Goal: Information Seeking & Learning: Learn about a topic

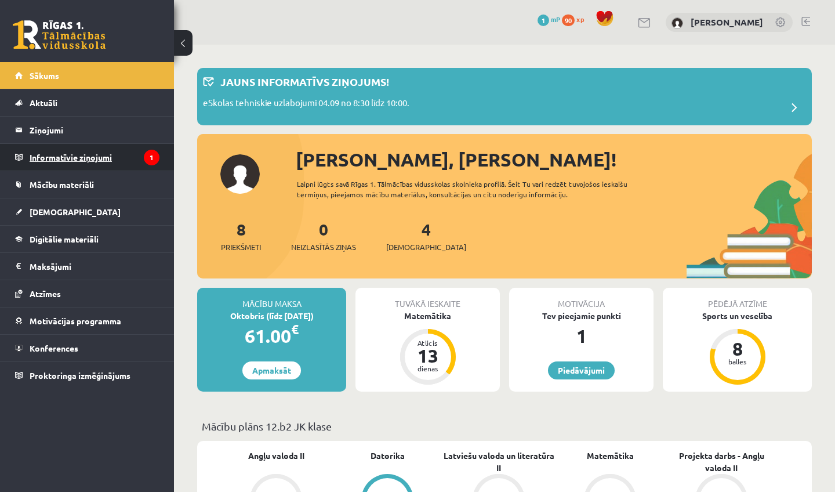
click at [104, 161] on legend "Informatīvie ziņojumi 1" at bounding box center [95, 157] width 130 height 27
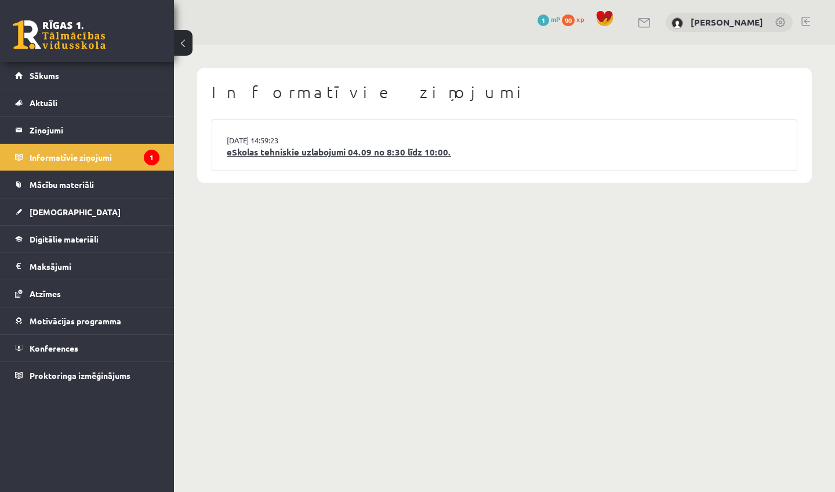
click at [316, 148] on link "eSkolas tehniskie uzlabojumi 04.09 no 8:30 līdz 10:00." at bounding box center [504, 152] width 555 height 13
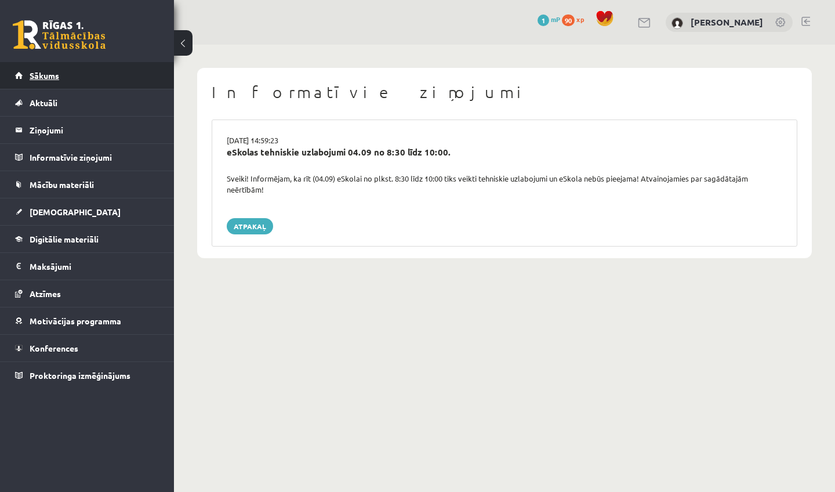
click at [45, 77] on span "Sākums" at bounding box center [45, 75] width 30 height 10
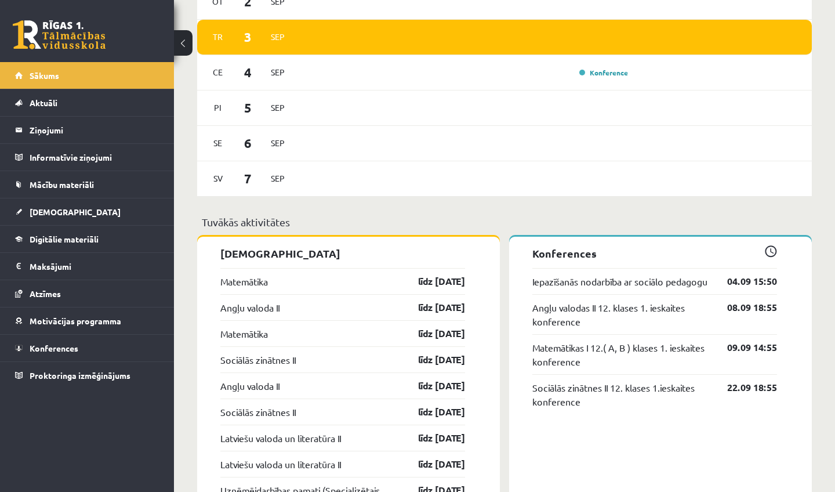
scroll to position [719, 0]
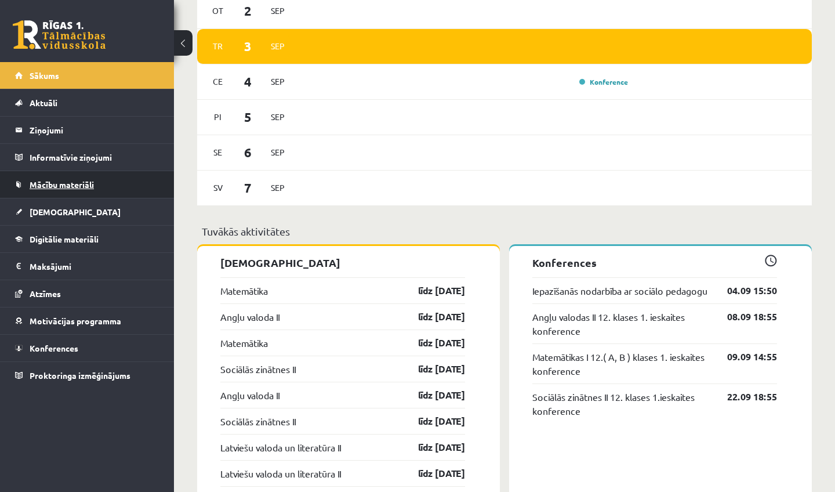
click at [68, 184] on span "Mācību materiāli" at bounding box center [62, 184] width 64 height 10
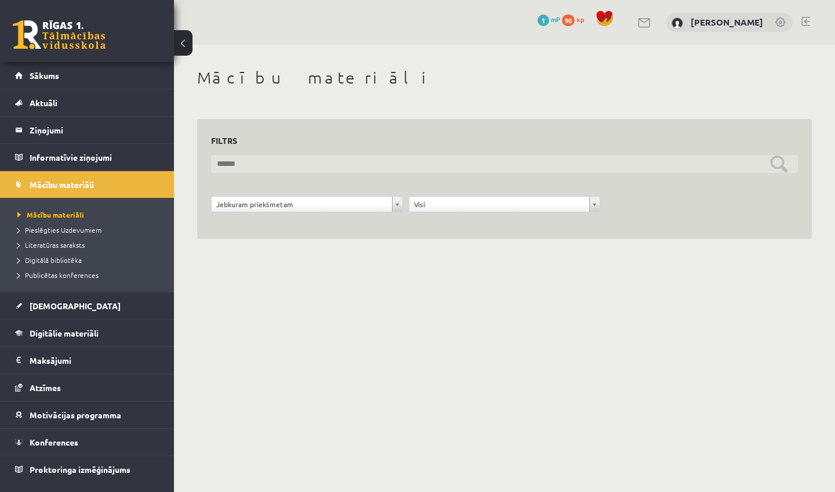
click at [338, 164] on input "text" at bounding box center [504, 164] width 587 height 18
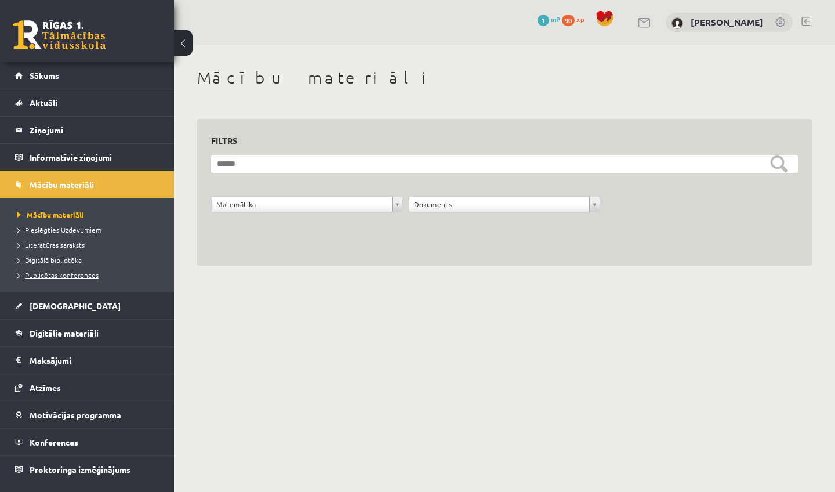
click at [75, 274] on span "Publicētas konferences" at bounding box center [57, 274] width 81 height 9
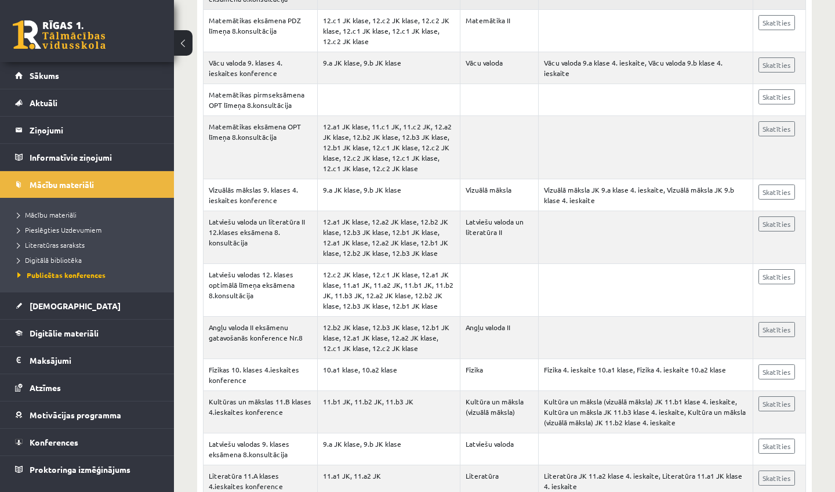
scroll to position [719, 0]
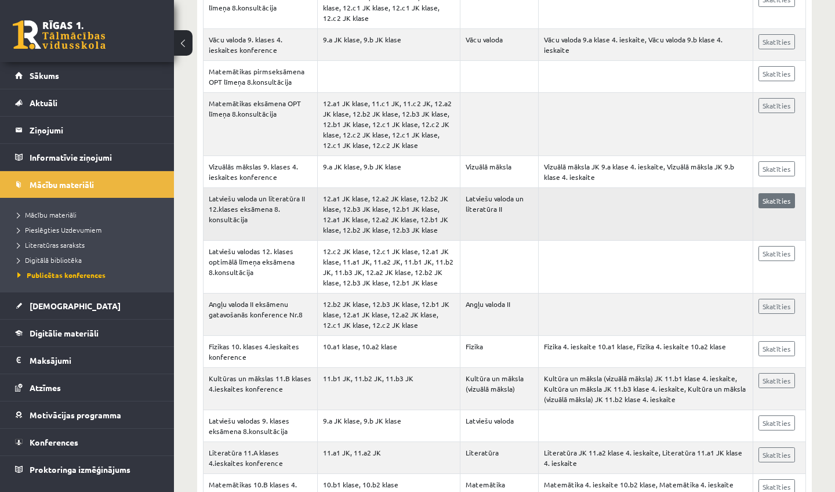
click at [783, 208] on link "Skatīties" at bounding box center [776, 200] width 37 height 15
click at [778, 208] on link "Skatīties" at bounding box center [776, 200] width 37 height 15
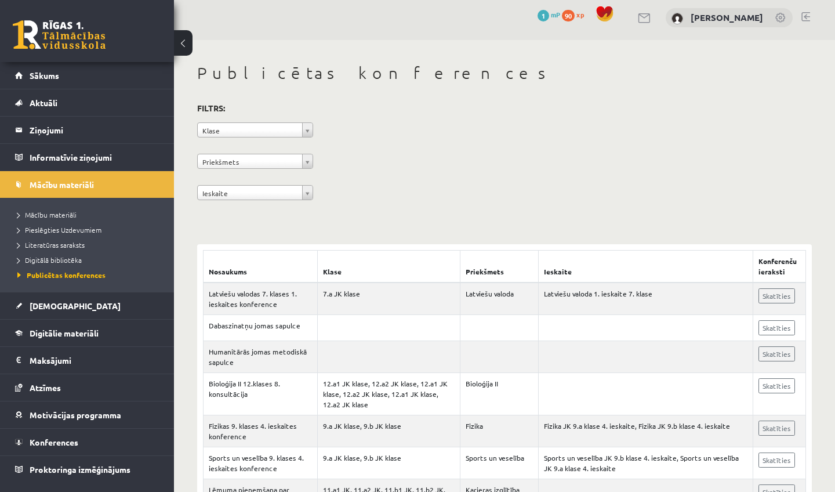
scroll to position [0, 0]
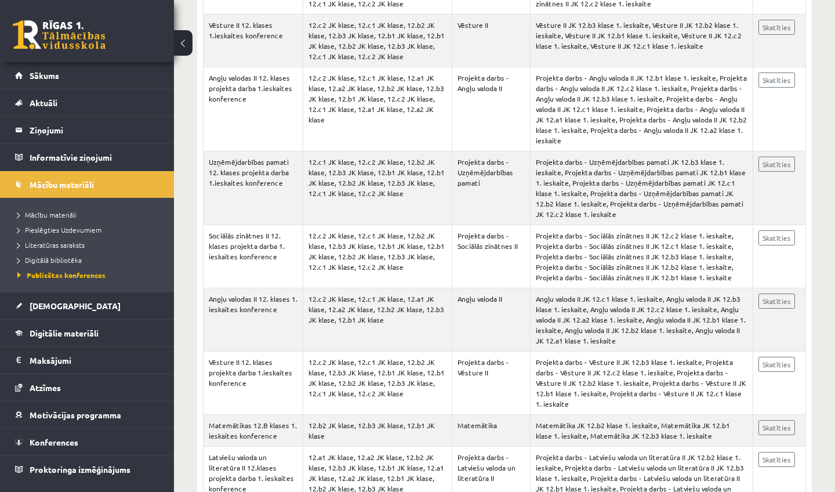
scroll to position [6840, 0]
click at [64, 232] on span "Pieslēgties Uzdevumiem" at bounding box center [59, 229] width 84 height 9
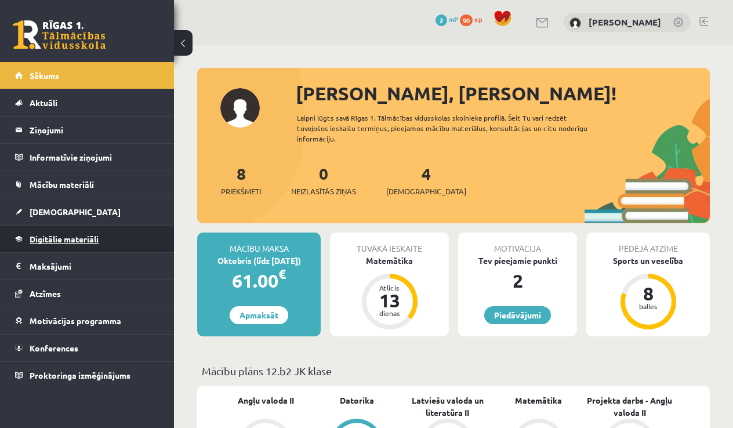
click at [58, 234] on link "Digitālie materiāli" at bounding box center [87, 238] width 144 height 27
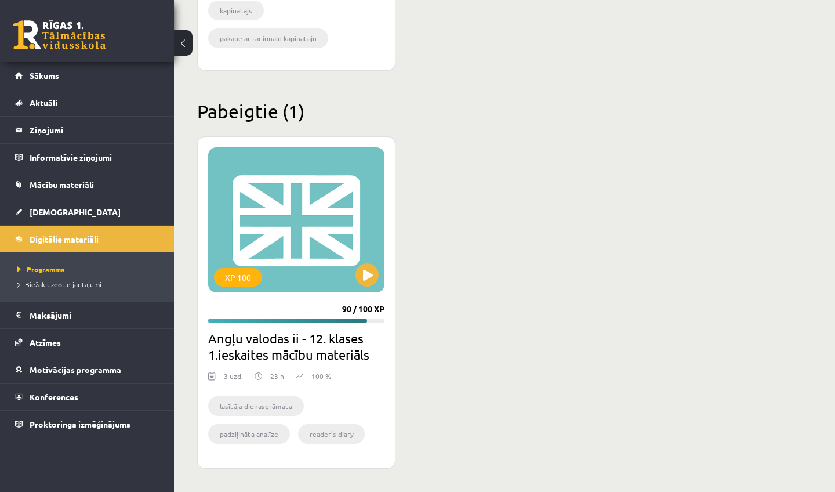
scroll to position [634, 0]
click at [366, 275] on button at bounding box center [366, 274] width 23 height 23
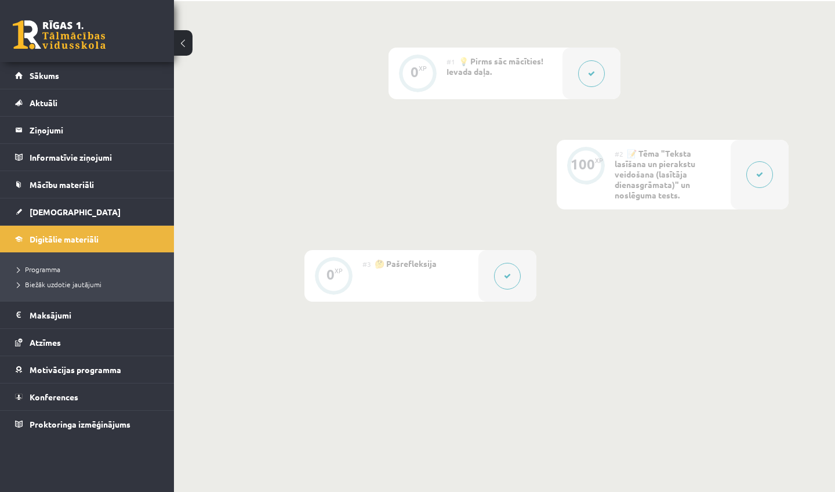
scroll to position [291, 0]
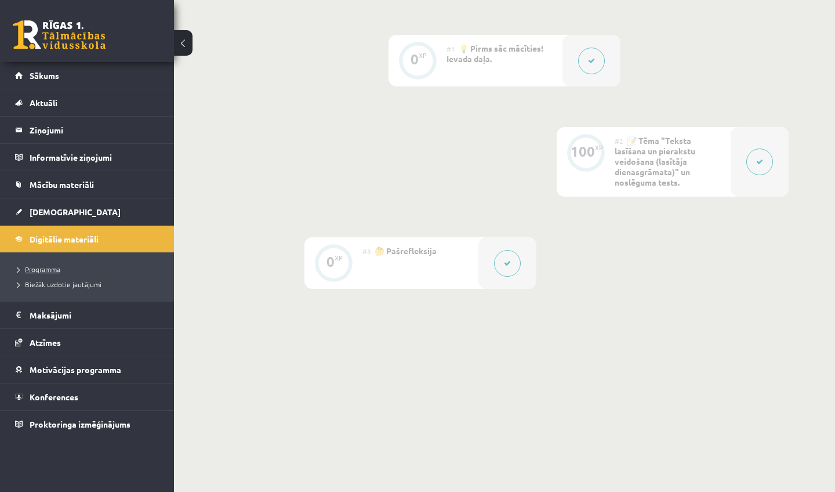
click at [56, 268] on span "Programma" at bounding box center [38, 268] width 43 height 9
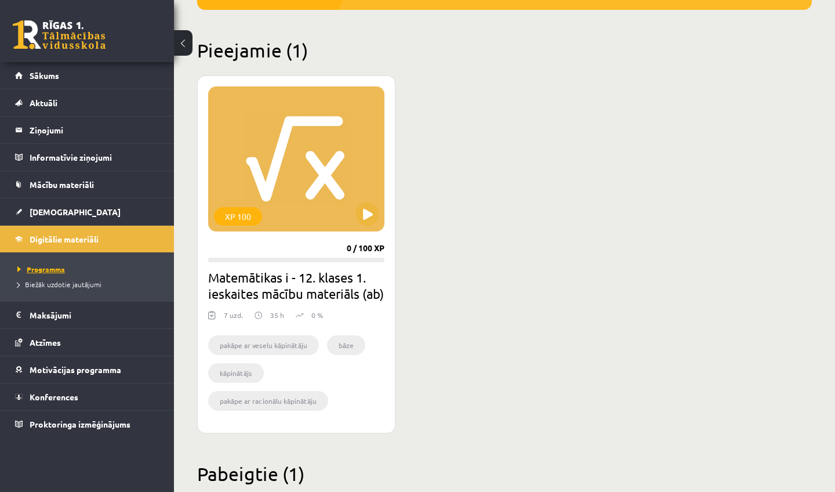
scroll to position [278, 0]
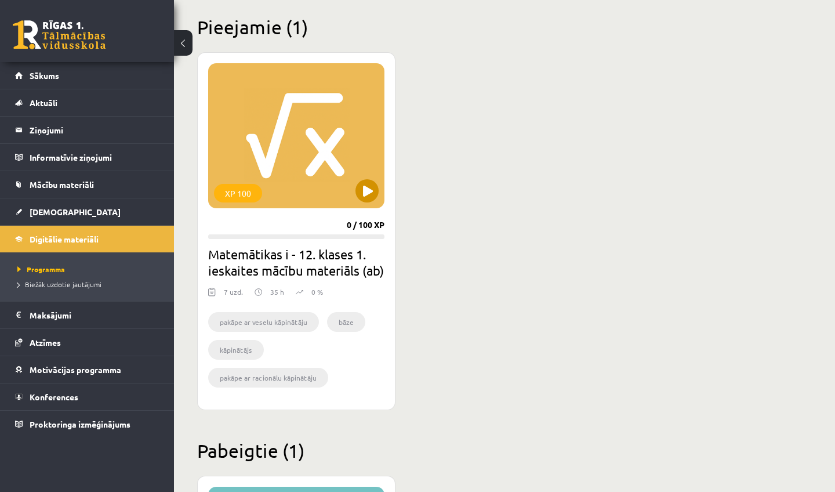
click at [368, 187] on button at bounding box center [366, 190] width 23 height 23
click at [352, 192] on div "XP 100" at bounding box center [296, 135] width 176 height 145
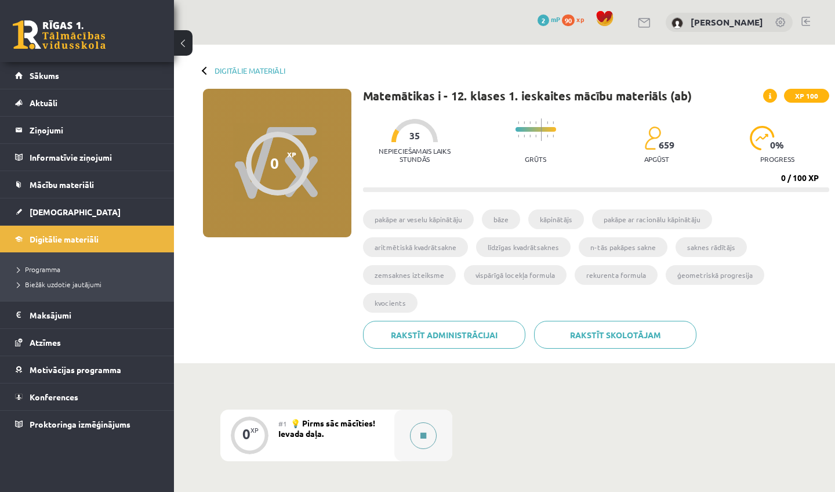
click at [417, 422] on button at bounding box center [423, 435] width 27 height 27
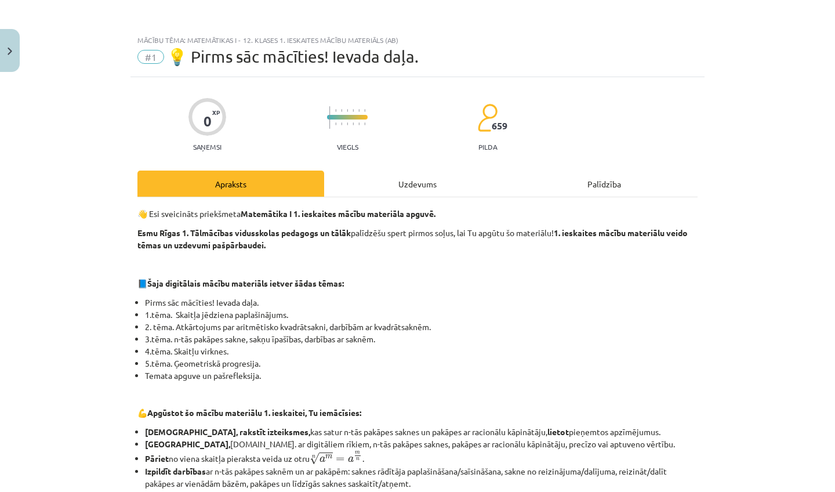
drag, startPoint x: 8, startPoint y: 54, endPoint x: 42, endPoint y: 144, distance: 95.8
click at [42, 144] on div "Mācību tēma: Matemātikas i - 12. klases 1. ieskaites mācību materiāls (ab) #1 💡…" at bounding box center [417, 246] width 835 height 492
click at [379, 180] on div "Uzdevums" at bounding box center [417, 183] width 187 height 26
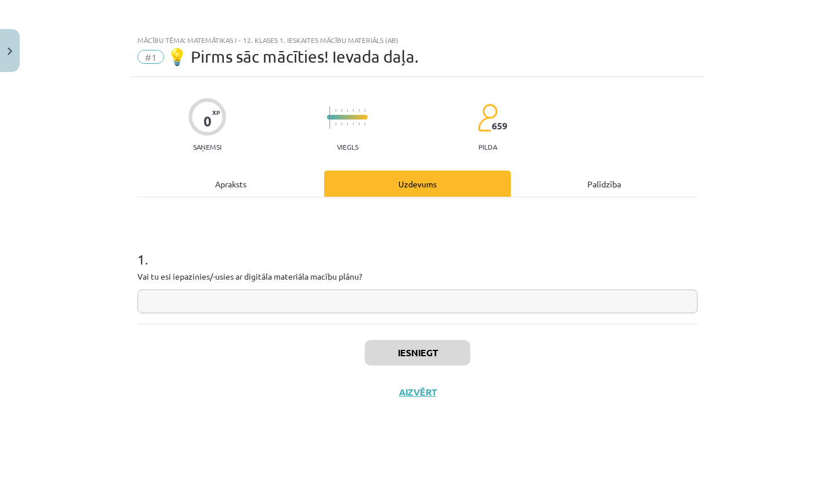
click at [271, 181] on div "Apraksts" at bounding box center [230, 183] width 187 height 26
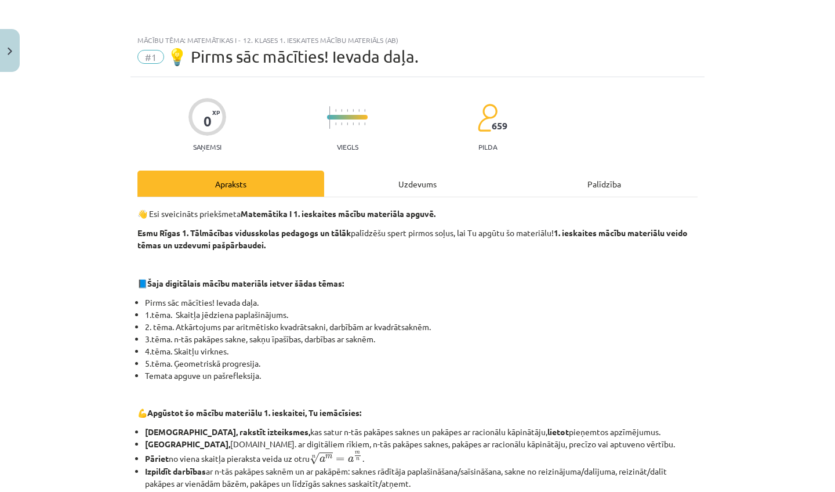
click at [403, 179] on div "Uzdevums" at bounding box center [417, 183] width 187 height 26
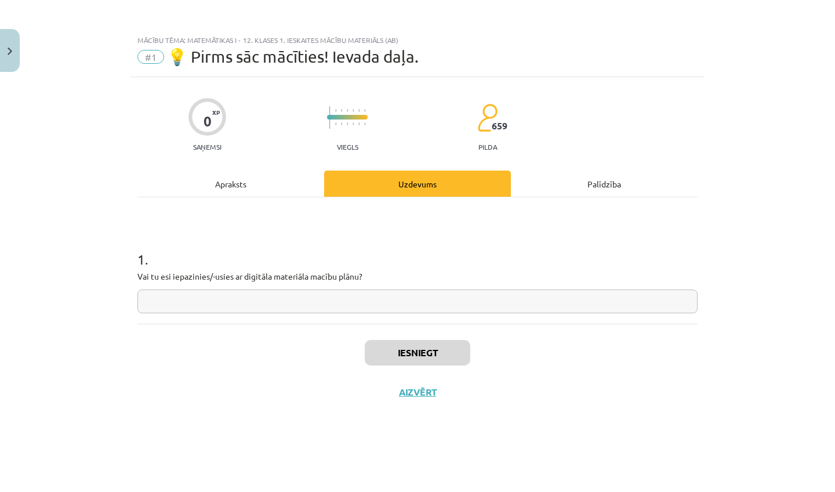
click at [337, 300] on input "text" at bounding box center [417, 301] width 560 height 24
type input "*"
type input "**"
click at [391, 353] on button "Iesniegt" at bounding box center [418, 353] width 106 height 26
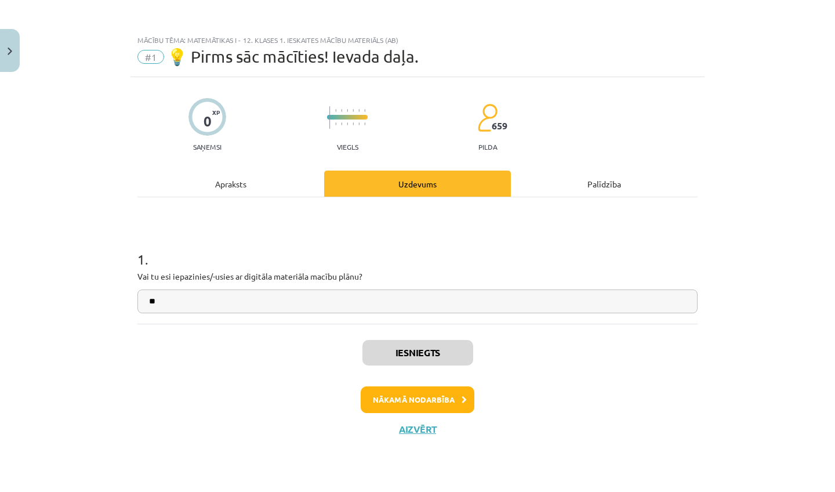
click at [404, 402] on button "Nākamā nodarbība" at bounding box center [418, 399] width 114 height 27
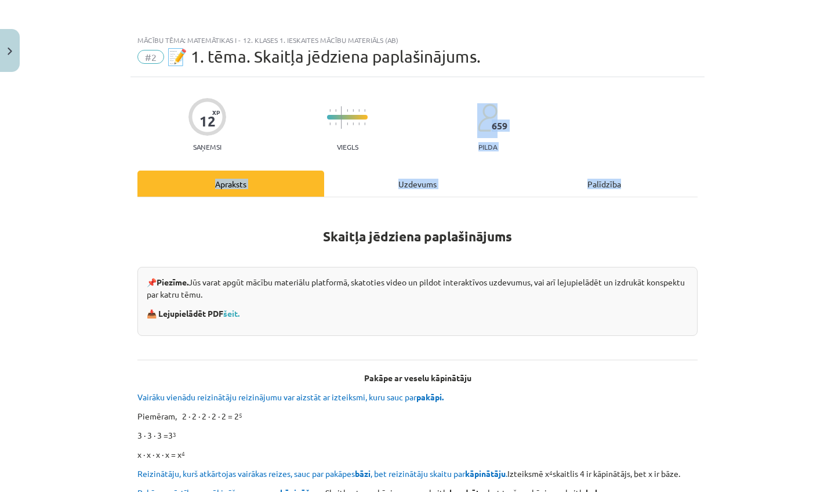
drag, startPoint x: 834, startPoint y: 115, endPoint x: 817, endPoint y: 227, distance: 113.7
click at [827, 227] on div "Mācību tēma: Matemātikas i - 12. klases 1. ieskaites mācību materiāls (ab) #2 📝…" at bounding box center [417, 246] width 835 height 492
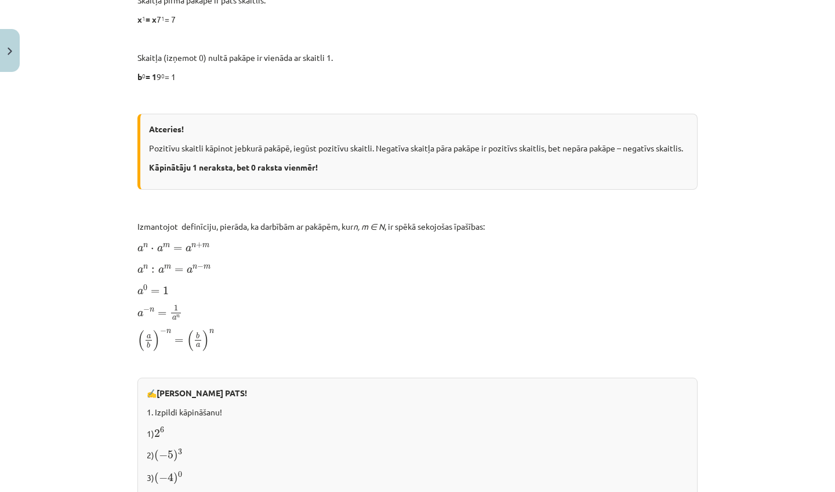
click at [672, 294] on p "a 0 = 1 a 0 = 1" at bounding box center [417, 289] width 560 height 14
drag, startPoint x: 834, startPoint y: 63, endPoint x: 834, endPoint y: 215, distance: 152.5
click at [834, 212] on div "Mācību tēma: Matemātikas i - 12. klases 1. ieskaites mācību materiāls (ab) #2 📝…" at bounding box center [417, 246] width 835 height 492
drag, startPoint x: 827, startPoint y: 132, endPoint x: 812, endPoint y: 333, distance: 202.3
drag, startPoint x: 834, startPoint y: 26, endPoint x: 830, endPoint y: 114, distance: 88.8
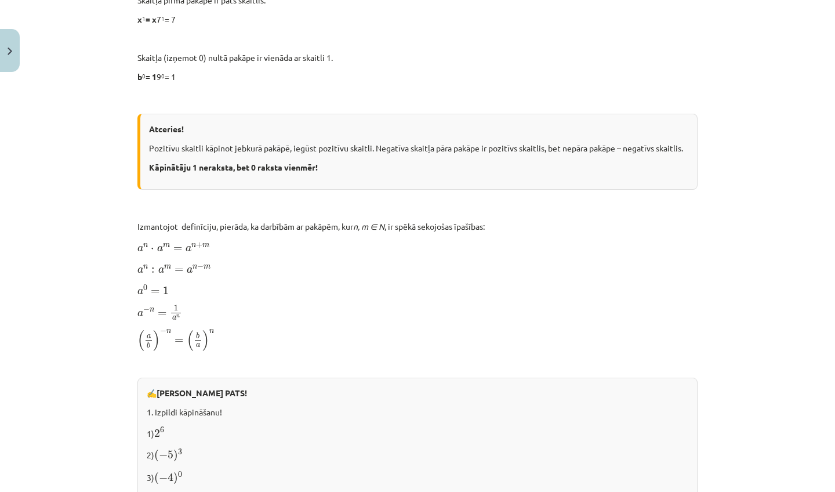
click at [831, 116] on div "Mācību tēma: Matemātikas i - 12. klases 1. ieskaites mācību materiāls (ab) #2 📝…" at bounding box center [417, 246] width 835 height 492
drag, startPoint x: 830, startPoint y: 114, endPoint x: 827, endPoint y: 214, distance: 99.7
click at [829, 220] on div "Mācību tēma: Matemātikas i - 12. klases 1. ieskaites mācību materiāls (ab) #2 📝…" at bounding box center [417, 246] width 835 height 492
drag, startPoint x: 827, startPoint y: 214, endPoint x: 818, endPoint y: 168, distance: 46.6
click at [818, 168] on div "Mācību tēma: Matemātikas i - 12. klases 1. ieskaites mācību materiāls (ab) #2 📝…" at bounding box center [417, 246] width 835 height 492
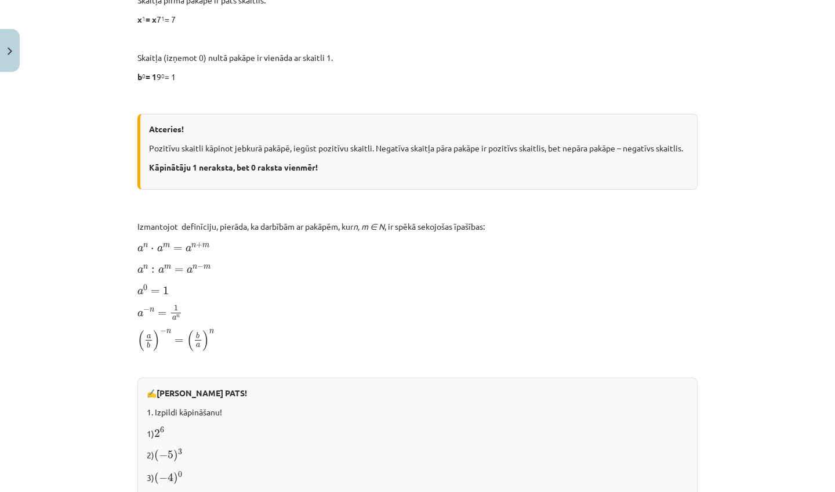
drag, startPoint x: 330, startPoint y: 89, endPoint x: 330, endPoint y: 80, distance: 9.3
click at [330, 85] on div "Skaitļa jēdziena paplašinājums 📌 Piezīme. Jūs varat apgūt mācību materiālu plat…" at bounding box center [417, 231] width 560 height 1261
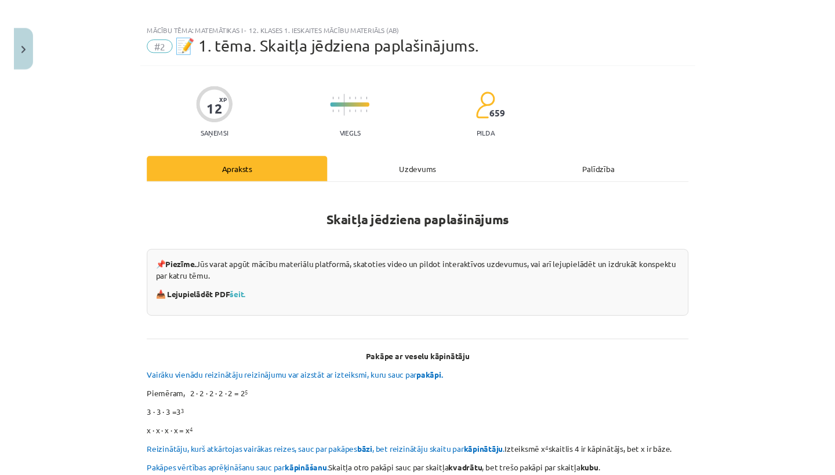
scroll to position [0, 0]
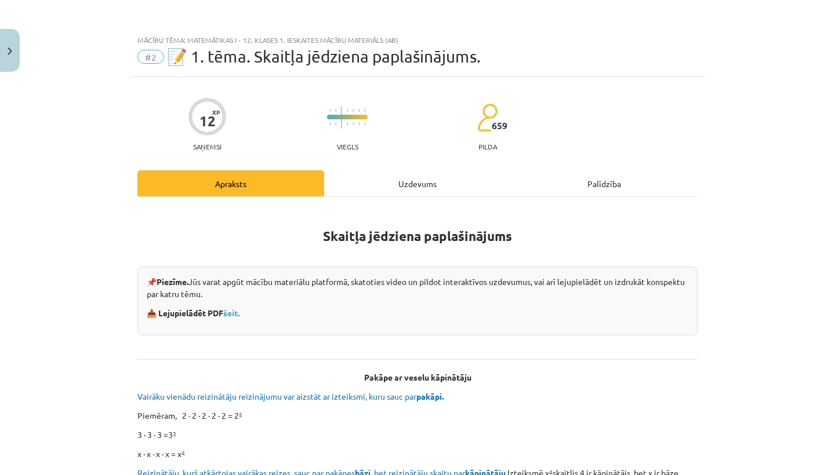
click at [398, 191] on div "Uzdevums" at bounding box center [417, 183] width 187 height 26
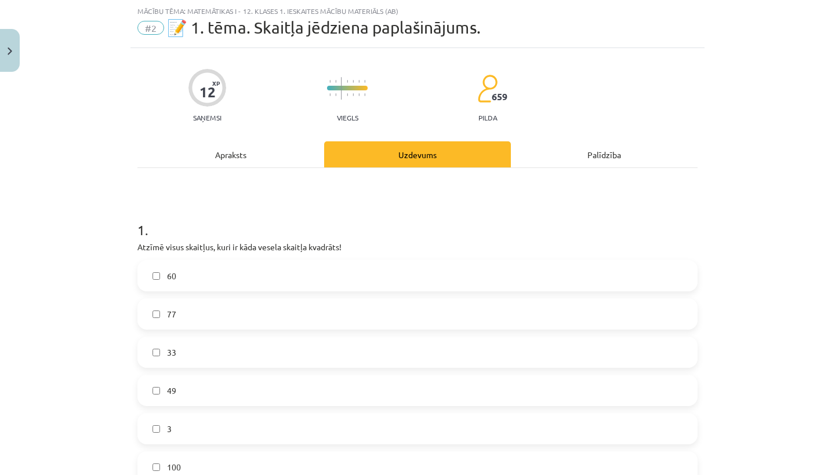
click at [250, 158] on div "Apraksts" at bounding box center [230, 154] width 187 height 26
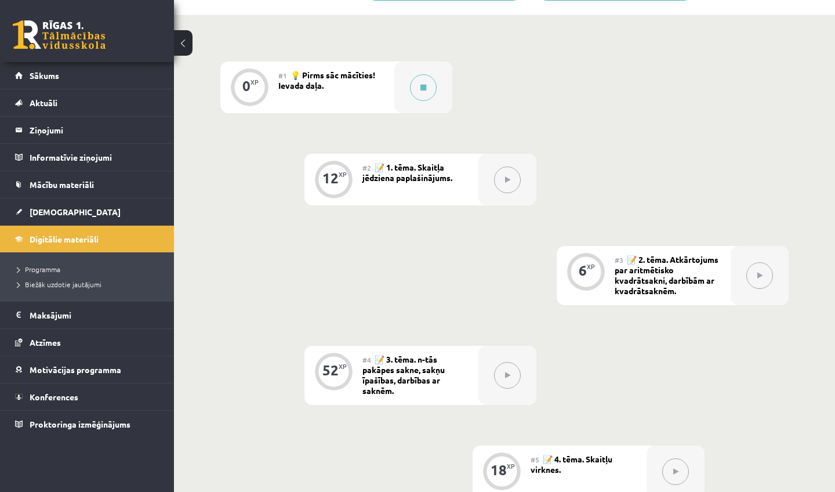
scroll to position [371, 0]
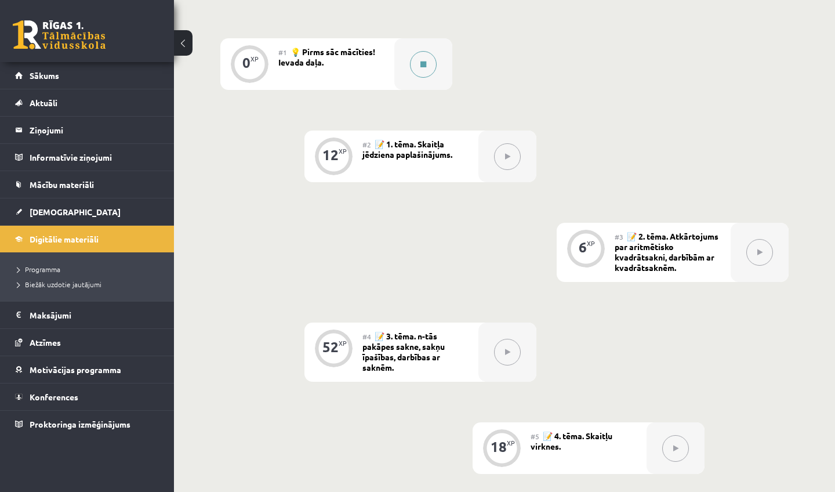
click at [438, 38] on div at bounding box center [423, 64] width 58 height 52
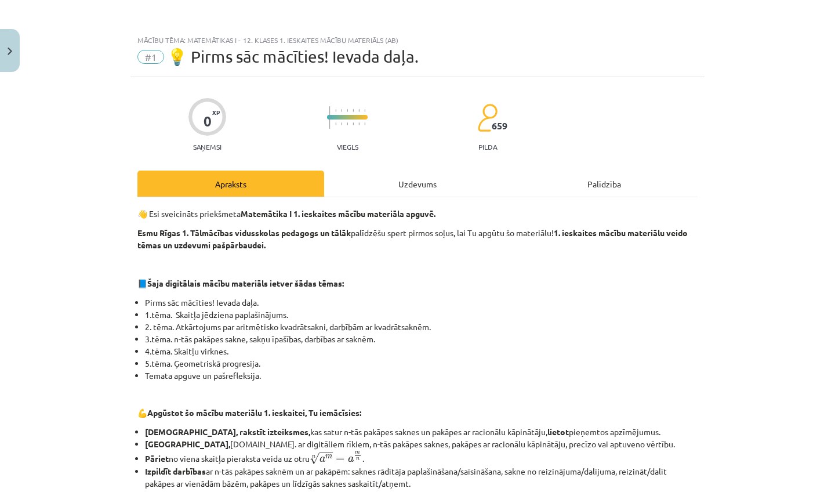
click at [443, 188] on div "Uzdevums" at bounding box center [417, 183] width 187 height 26
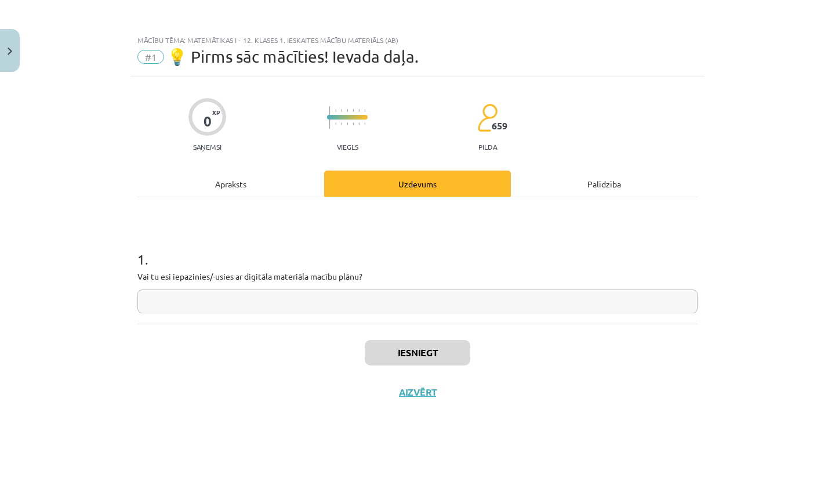
click at [391, 307] on input "text" at bounding box center [417, 301] width 560 height 24
type input "**"
click at [435, 350] on button "Iesniegt" at bounding box center [418, 353] width 106 height 26
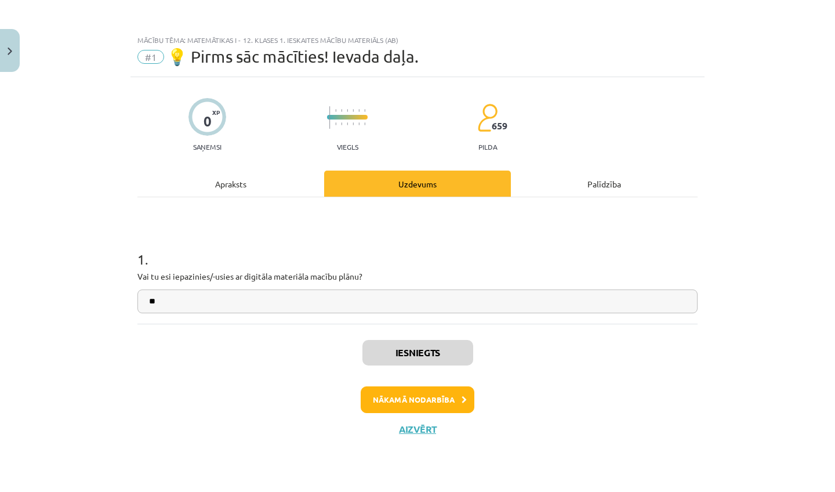
click at [399, 397] on button "Nākamā nodarbība" at bounding box center [418, 399] width 114 height 27
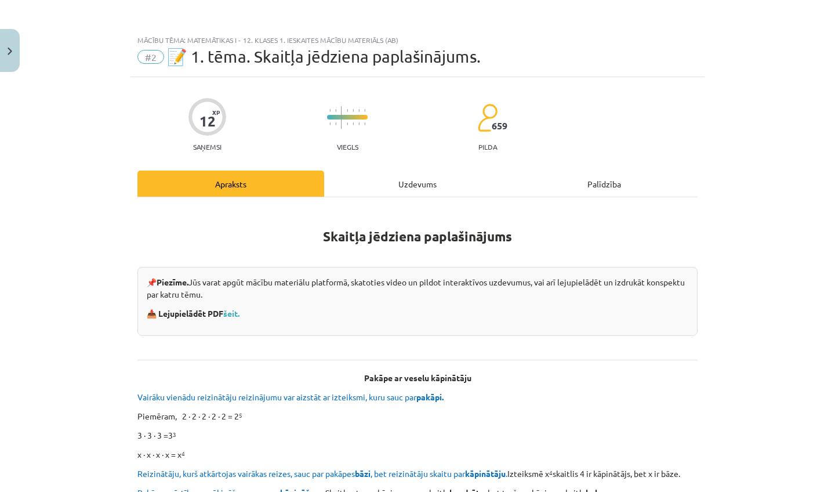
click at [432, 192] on div "Uzdevums" at bounding box center [417, 183] width 187 height 26
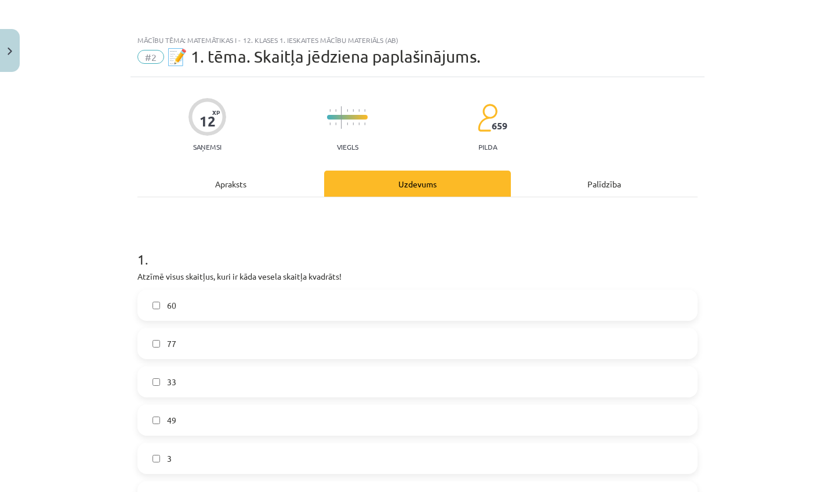
scroll to position [29, 0]
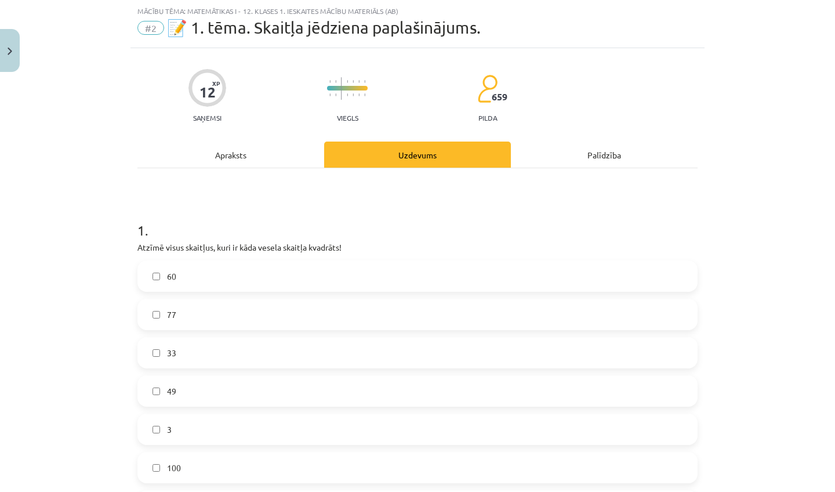
click at [277, 154] on div "Apraksts" at bounding box center [230, 154] width 187 height 26
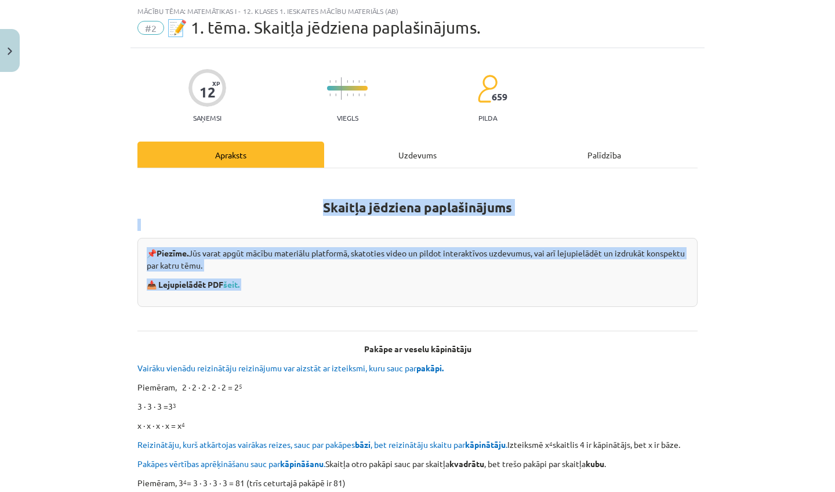
drag, startPoint x: 834, startPoint y: 194, endPoint x: 829, endPoint y: 306, distance: 112.0
click at [830, 310] on div "Mācību tēma: Matemātikas i - 12. klases 1. ieskaites mācību materiāls (ab) #2 📝…" at bounding box center [417, 246] width 835 height 492
click at [829, 306] on div "Mācību tēma: Matemātikas i - 12. klases 1. ieskaites mācību materiāls (ab) #2 📝…" at bounding box center [417, 246] width 835 height 492
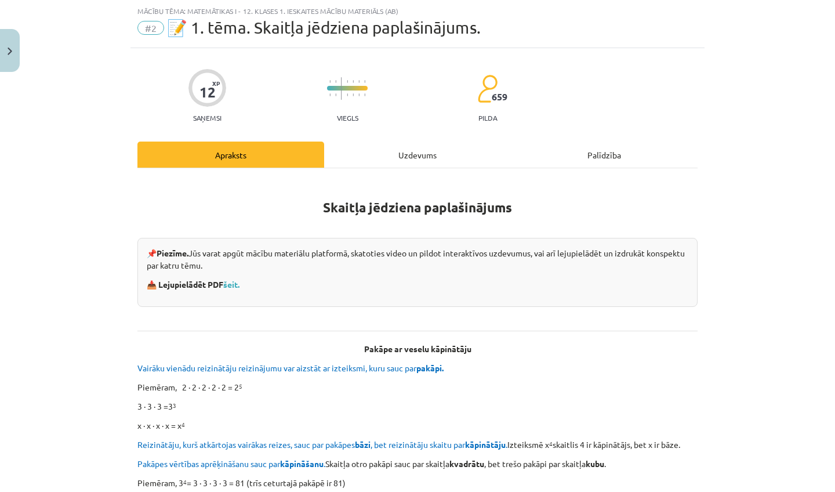
click at [421, 287] on p "📥 Lejupielādēt PDF šeit." at bounding box center [417, 284] width 541 height 12
click at [398, 365] on span "Vairāku vienādu reizinātāju reizinājumu var aizstāt ar izteiksmi, kuru sauc par…" at bounding box center [291, 367] width 308 height 10
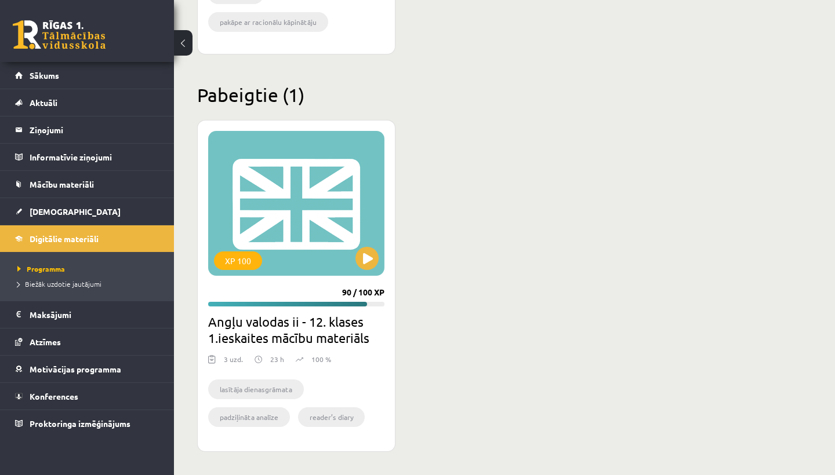
scroll to position [650, 0]
click at [79, 188] on span "Mācību materiāli" at bounding box center [62, 184] width 64 height 10
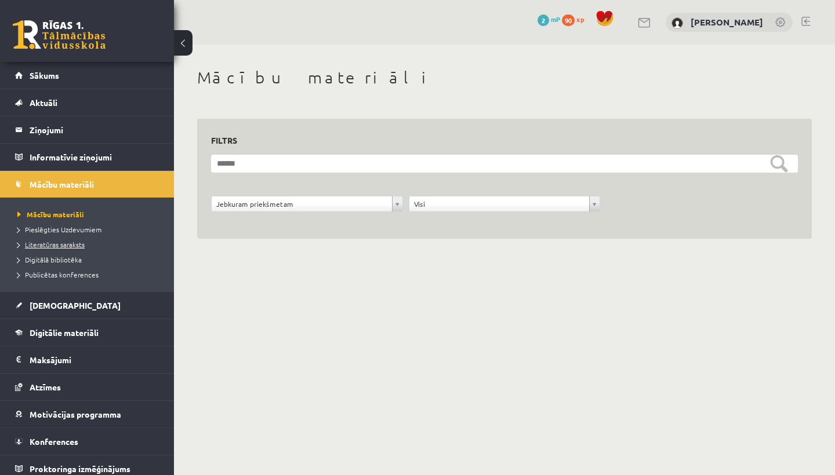
click at [68, 240] on link "Literatūras saraksts" at bounding box center [89, 244] width 145 height 10
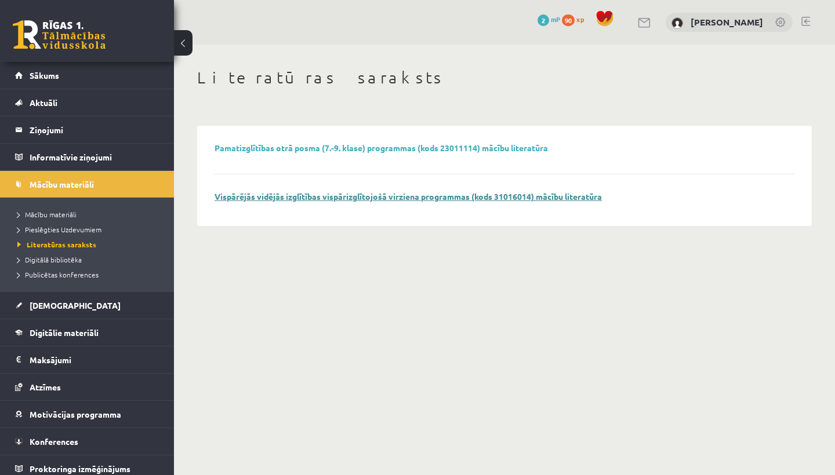
click at [347, 198] on link "Vispārējās vidējās izglītības vispārizglītojošā virziena programmas (kods 31016…" at bounding box center [407, 196] width 387 height 10
click at [70, 260] on span "Digitālā bibliotēka" at bounding box center [49, 259] width 64 height 9
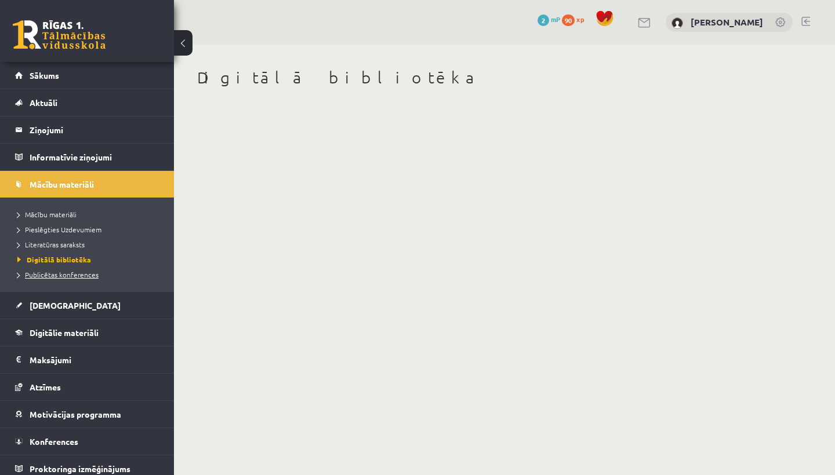
click at [91, 274] on span "Publicētas konferences" at bounding box center [57, 274] width 81 height 9
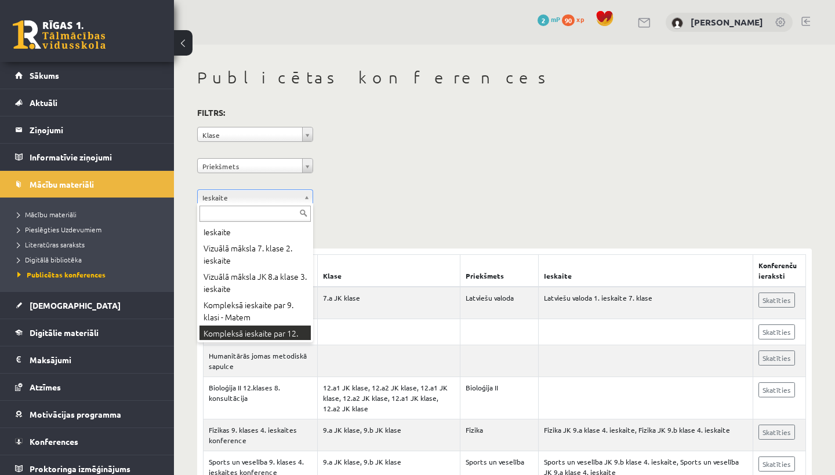
scroll to position [14, 0]
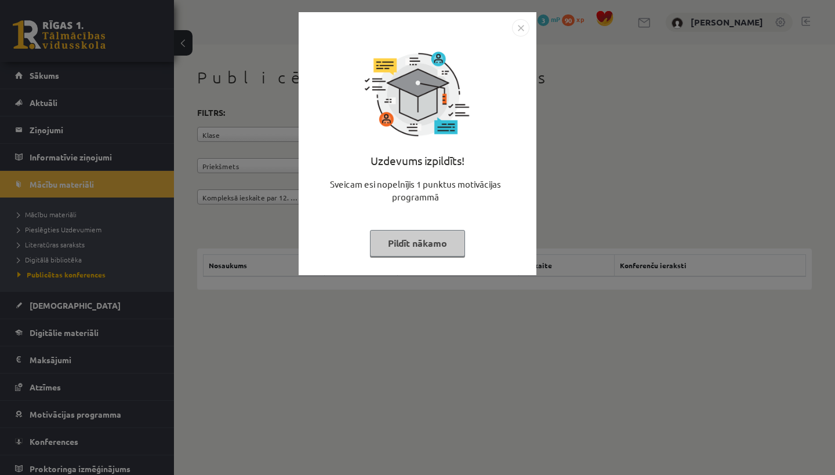
click at [514, 32] on img "Close" at bounding box center [520, 27] width 17 height 17
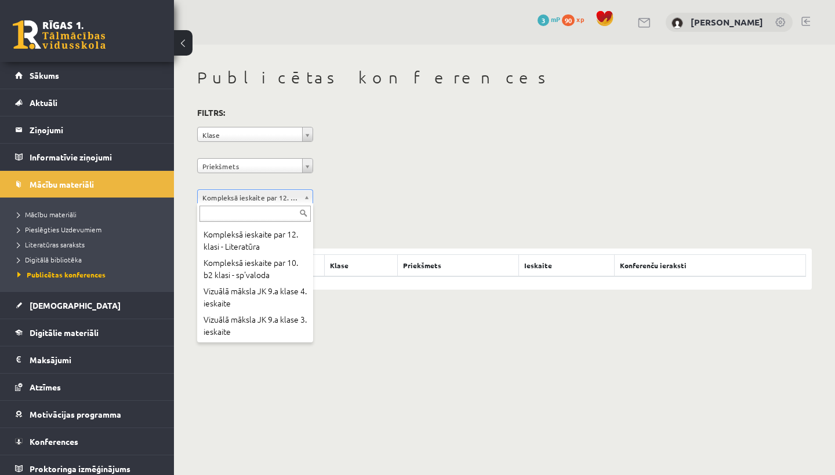
scroll to position [128, 0]
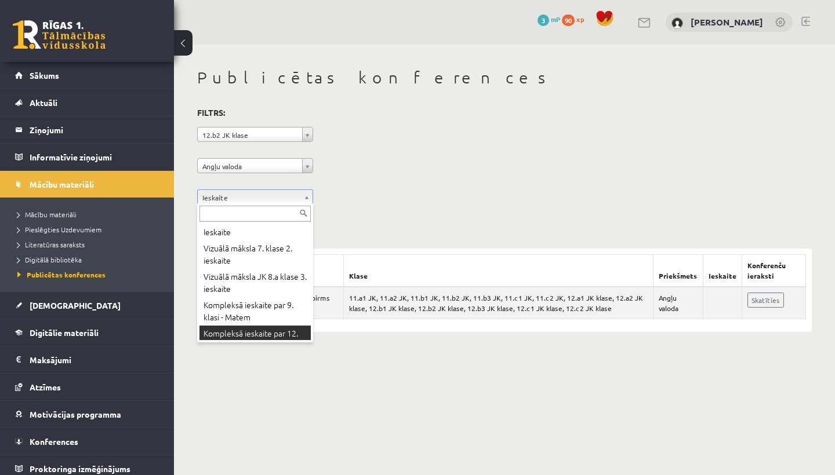
scroll to position [14, 0]
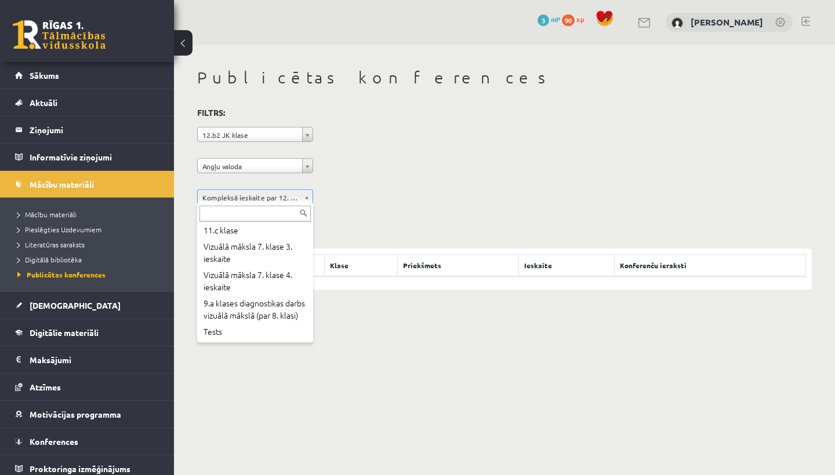
scroll to position [825, 0]
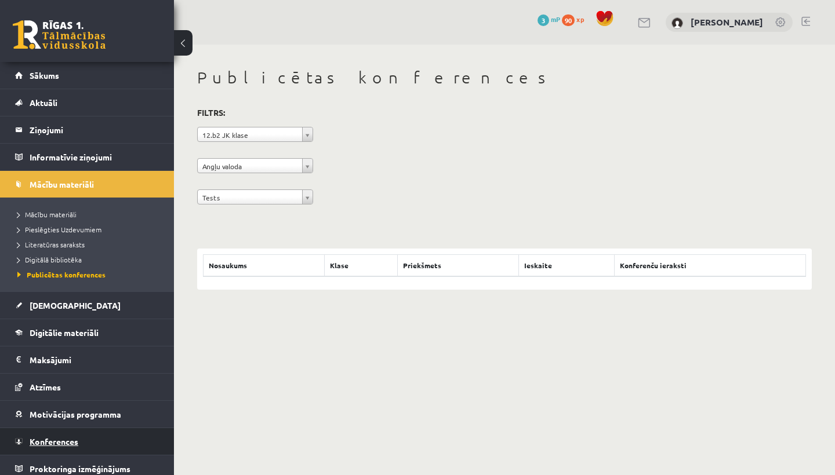
click at [45, 434] on link "Konferences" at bounding box center [87, 441] width 144 height 27
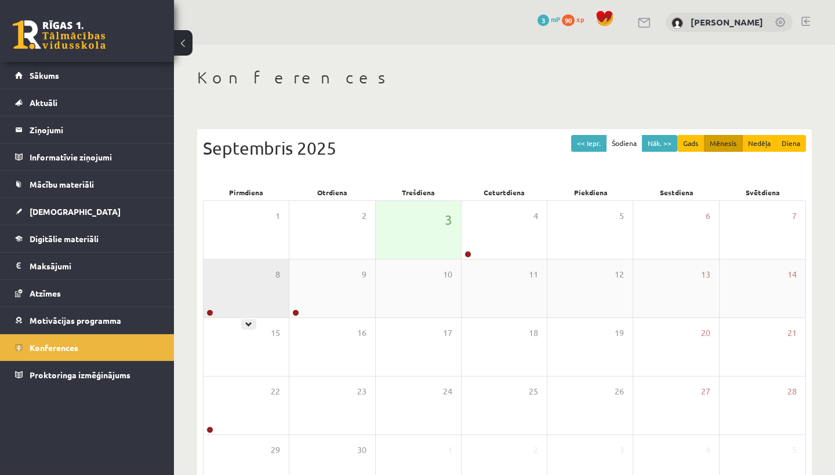
click at [248, 304] on div "8" at bounding box center [245, 289] width 85 height 58
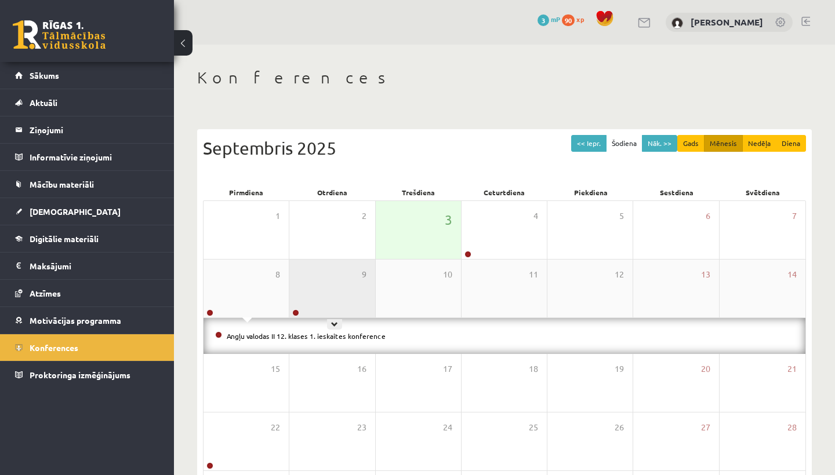
click at [321, 304] on div "9" at bounding box center [331, 289] width 85 height 58
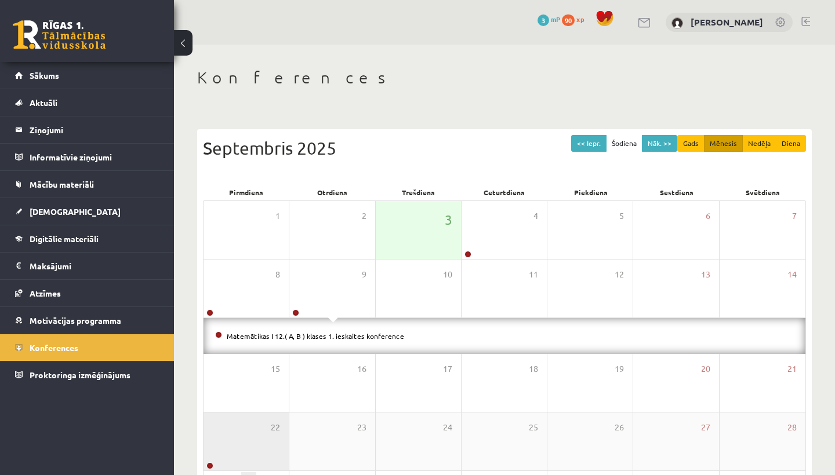
click at [228, 438] on div "22" at bounding box center [245, 442] width 85 height 58
